Goal: Information Seeking & Learning: Learn about a topic

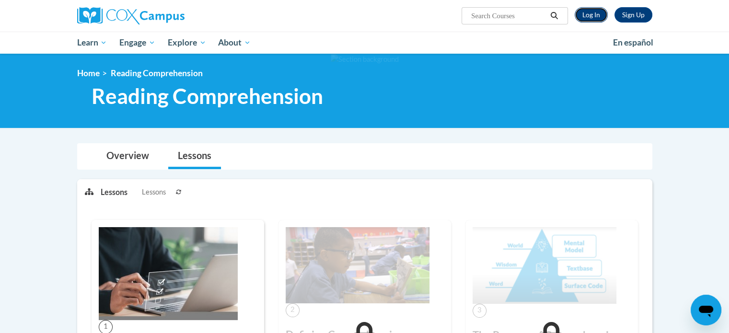
click at [591, 9] on link "Log In" at bounding box center [590, 14] width 33 height 15
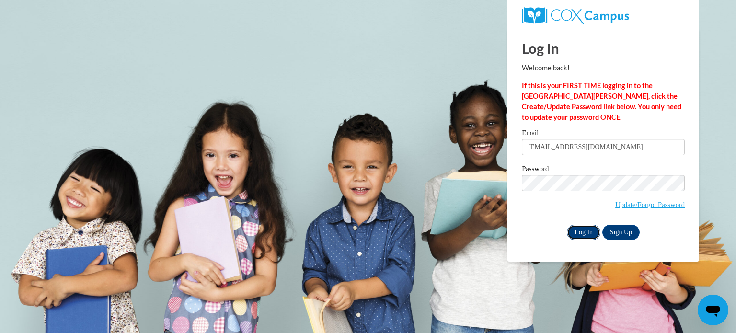
click at [581, 227] on input "Log In" at bounding box center [584, 232] width 34 height 15
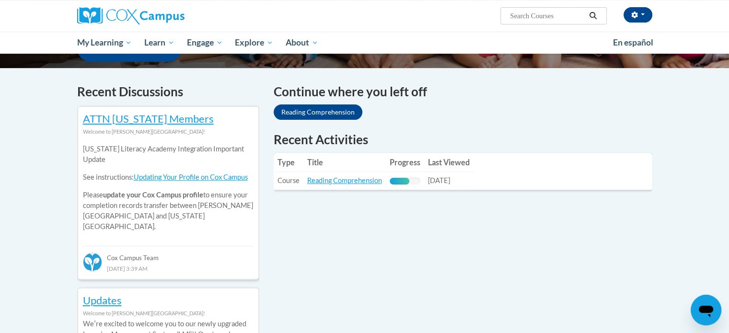
scroll to position [272, 0]
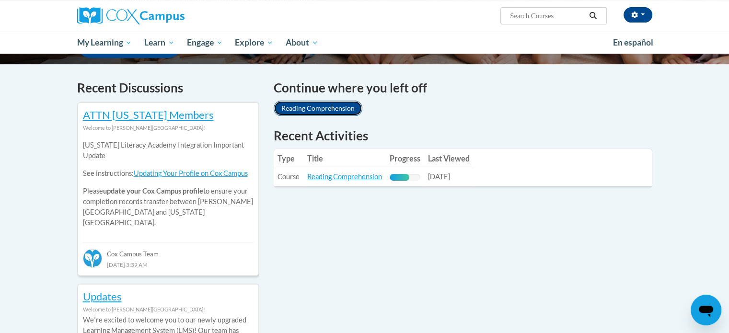
click at [314, 109] on link "Reading Comprehension" at bounding box center [318, 108] width 89 height 15
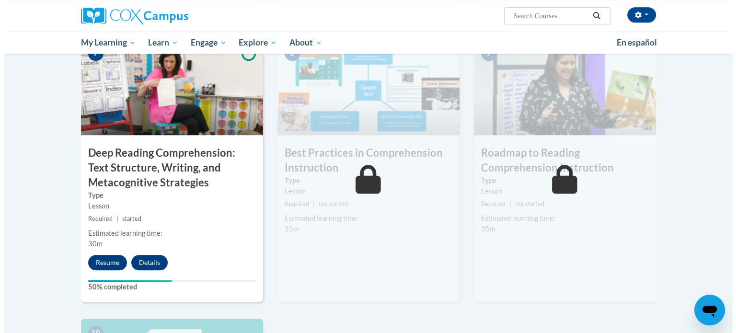
scroll to position [741, 0]
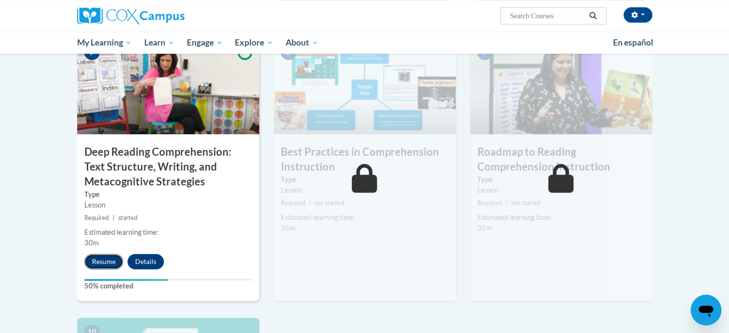
click at [103, 261] on button "Resume" at bounding box center [103, 261] width 39 height 15
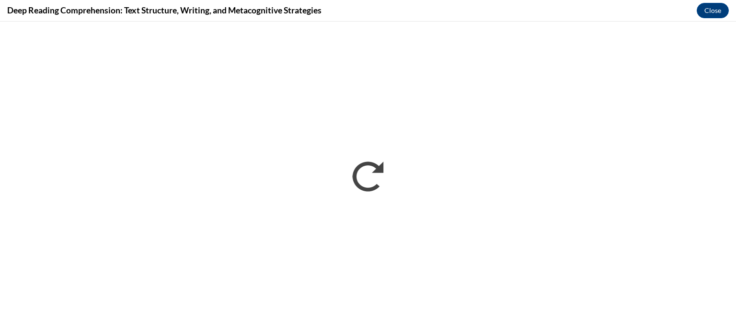
scroll to position [0, 0]
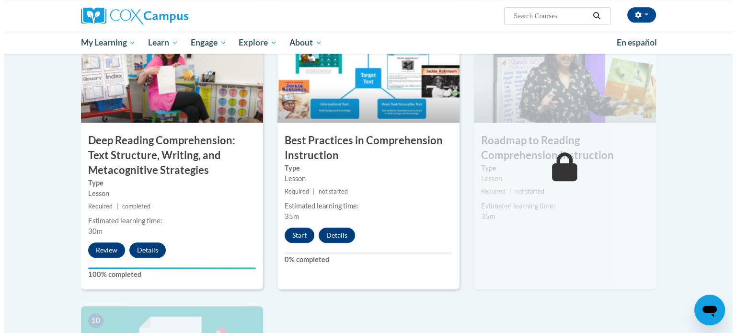
scroll to position [749, 0]
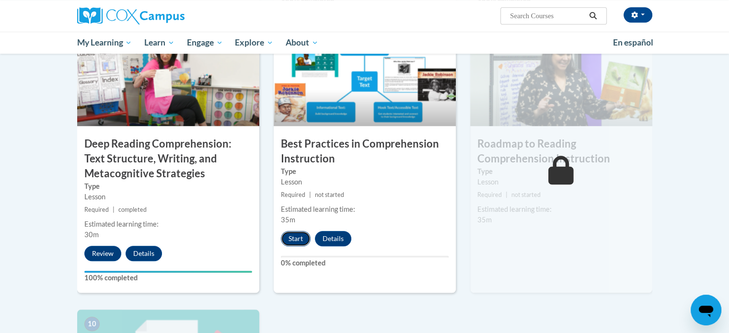
click at [297, 236] on button "Start" at bounding box center [296, 238] width 30 height 15
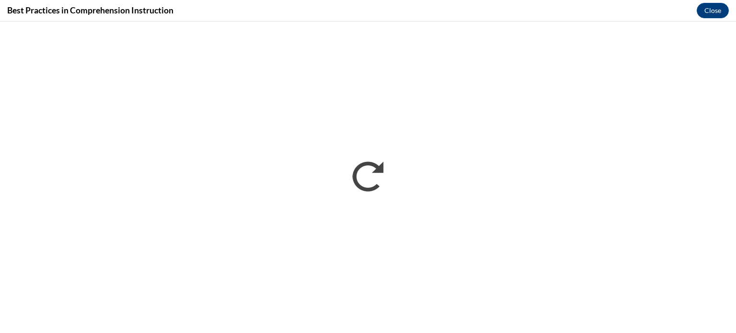
scroll to position [0, 0]
